Goal: Obtain resource: Download file/media

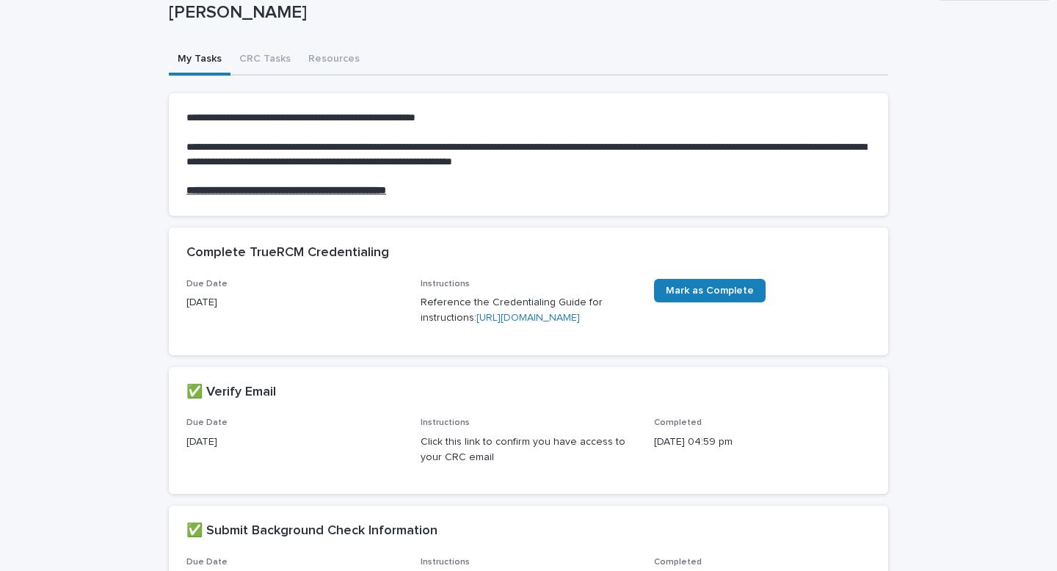
scroll to position [91, 0]
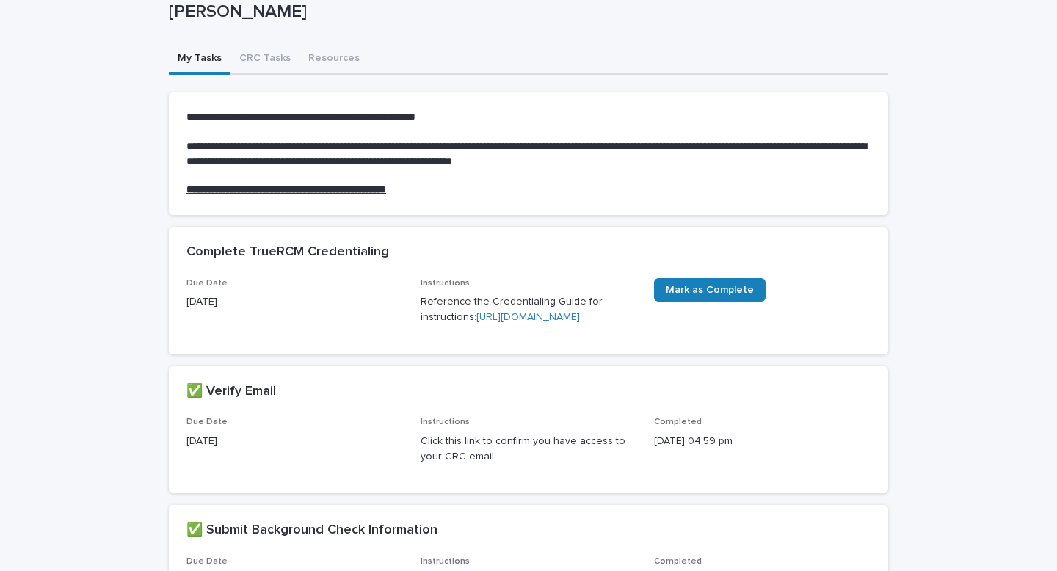
click at [518, 322] on link "[URL][DOMAIN_NAME]" at bounding box center [527, 317] width 103 height 10
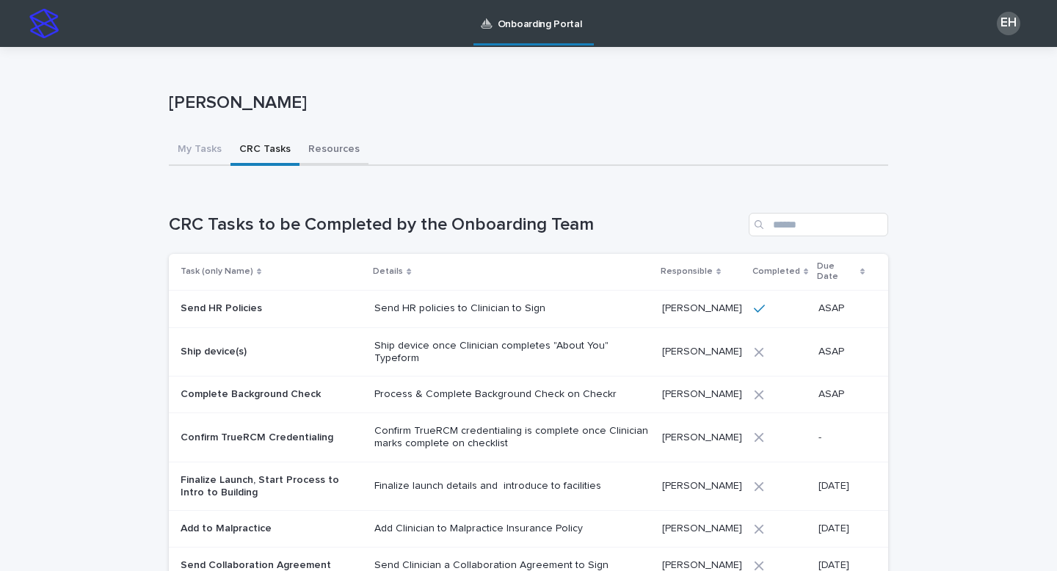
click at [329, 146] on button "Resources" at bounding box center [333, 150] width 69 height 31
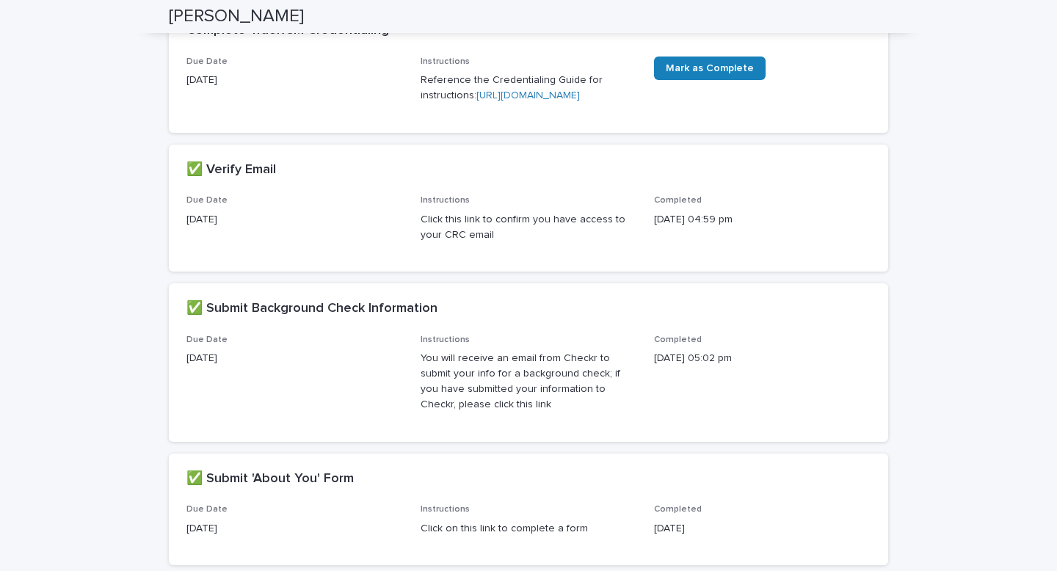
scroll to position [316, 0]
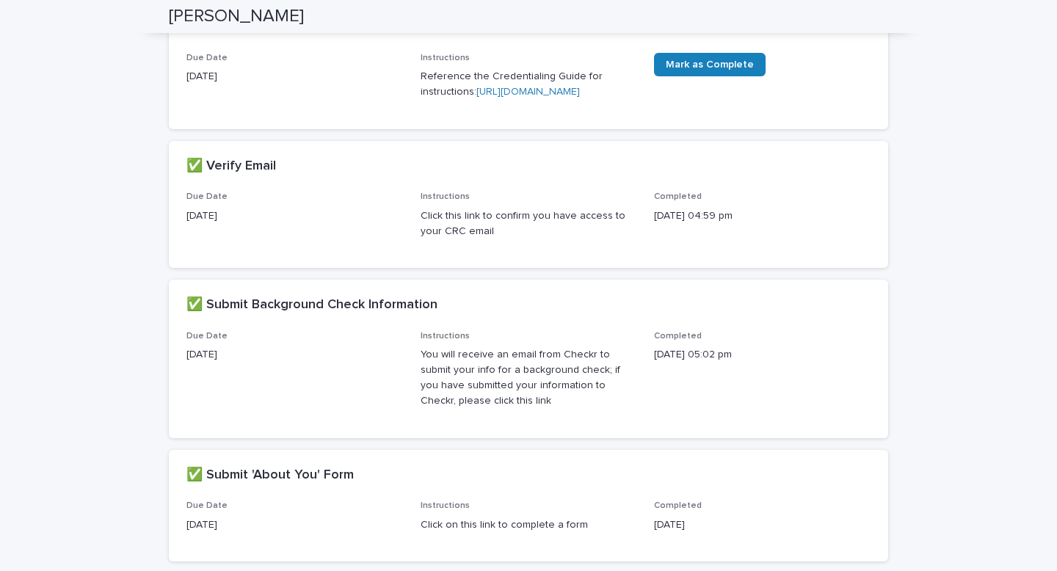
click at [494, 97] on link "[URL][DOMAIN_NAME]" at bounding box center [527, 92] width 103 height 10
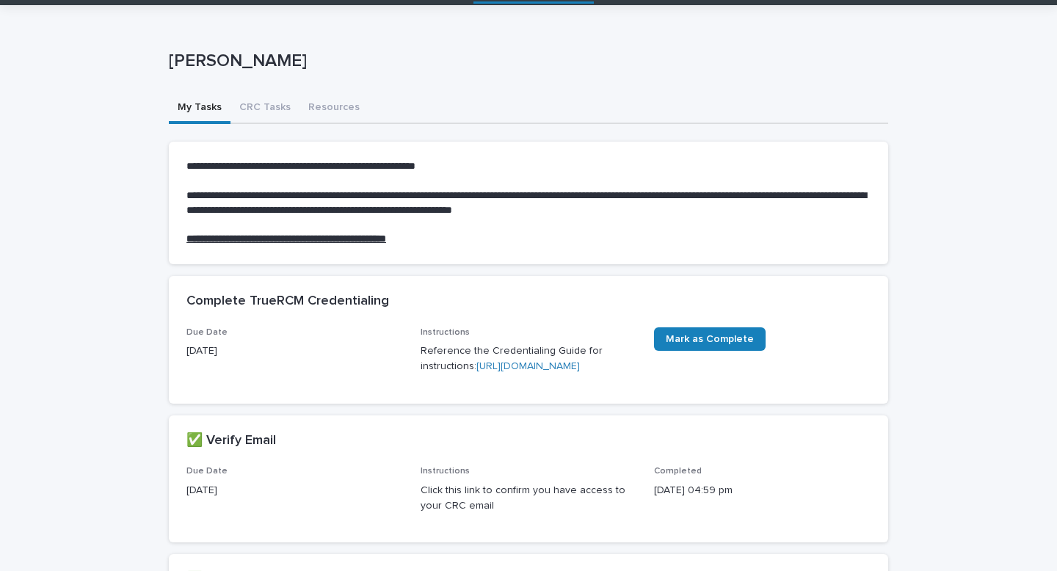
scroll to position [0, 0]
